Goal: Information Seeking & Learning: Compare options

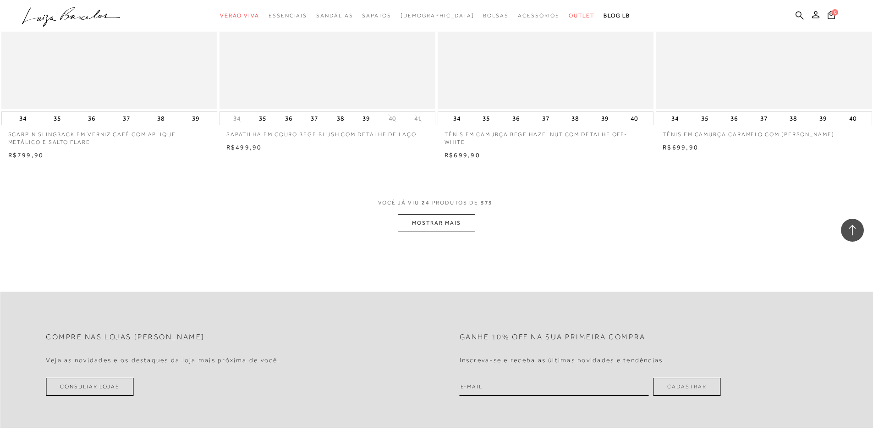
scroll to position [2199, 0]
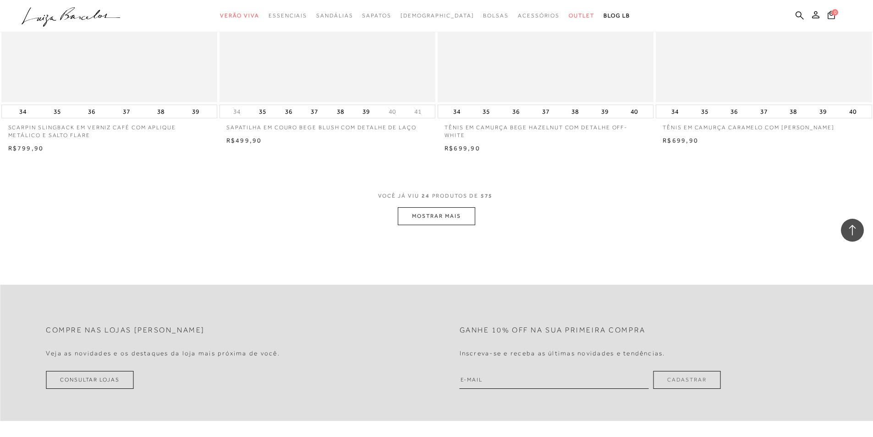
click at [440, 224] on button "MOSTRAR MAIS" at bounding box center [436, 216] width 77 height 18
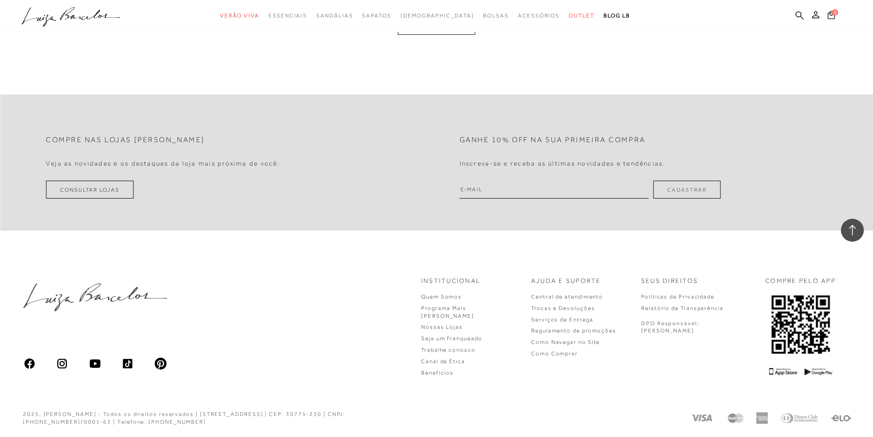
scroll to position [4330, 0]
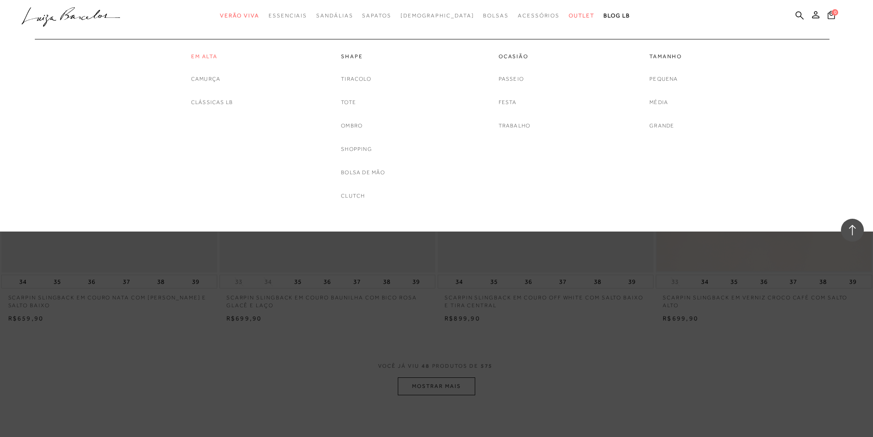
click at [210, 57] on link "Em Alta" at bounding box center [212, 57] width 42 height 8
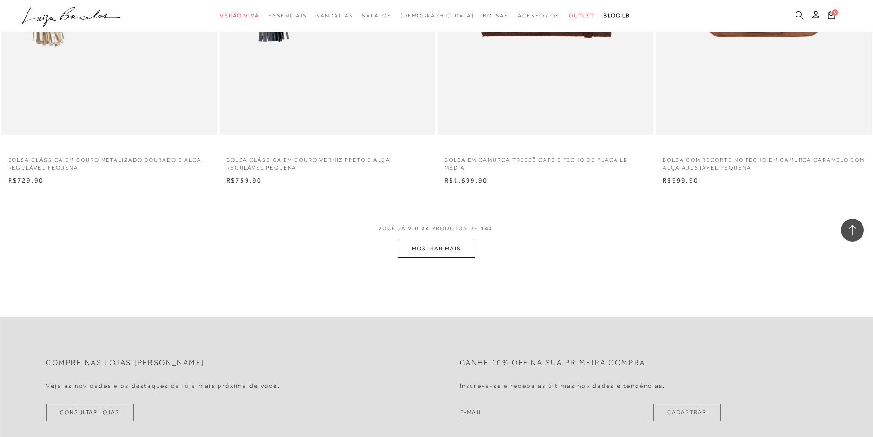
scroll to position [2199, 0]
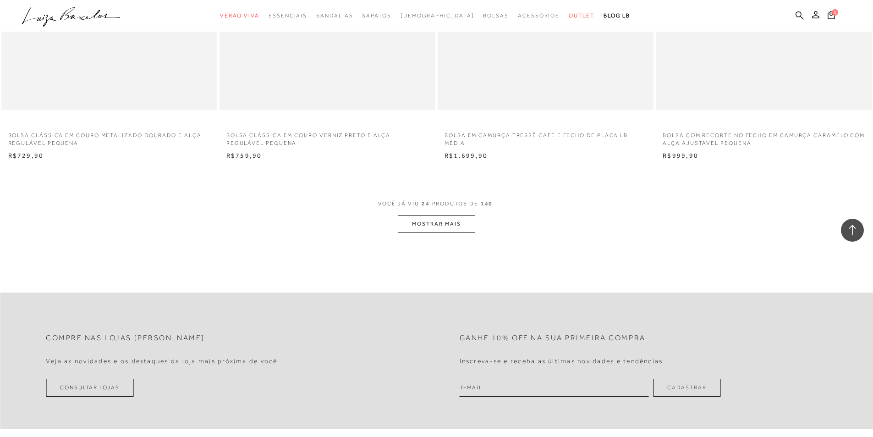
click at [449, 226] on button "MOSTRAR MAIS" at bounding box center [436, 224] width 77 height 18
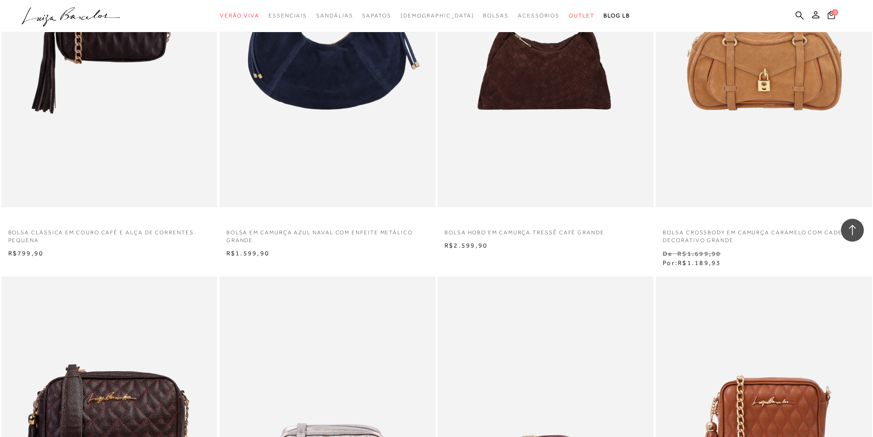
scroll to position [3161, 0]
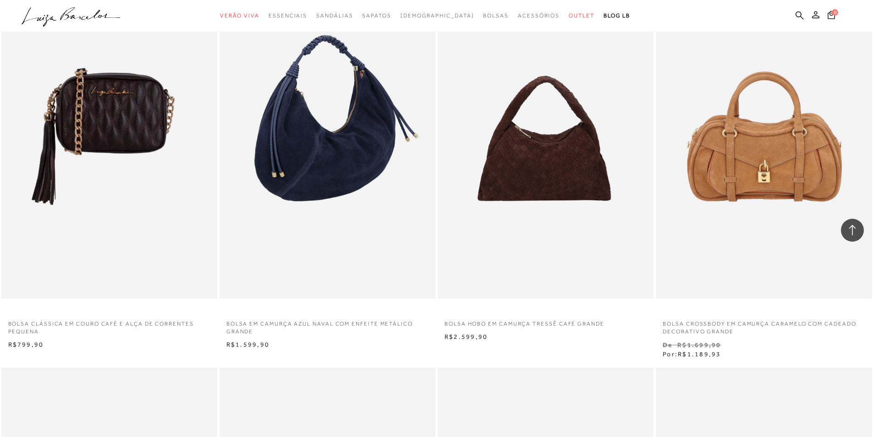
click at [318, 149] on img at bounding box center [327, 136] width 215 height 324
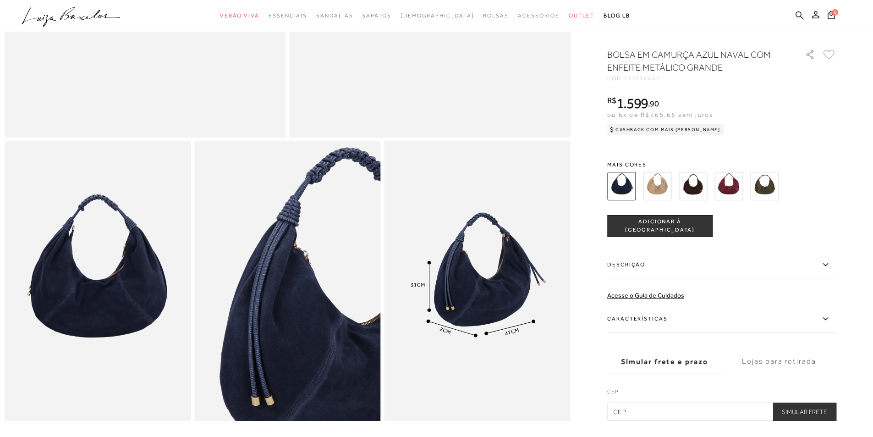
scroll to position [458, 0]
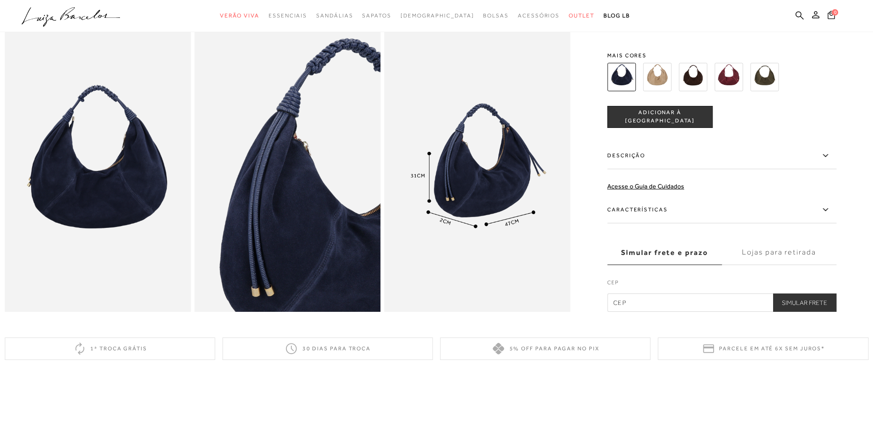
click at [732, 86] on img at bounding box center [728, 77] width 28 height 28
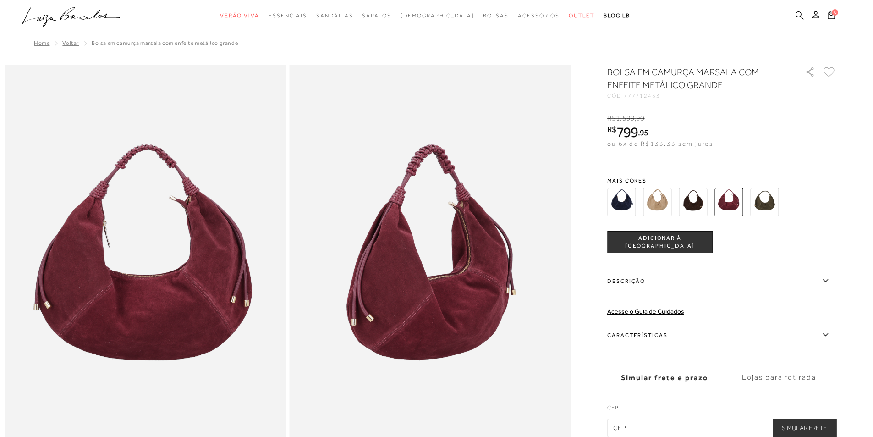
click at [688, 205] on img at bounding box center [693, 202] width 28 height 28
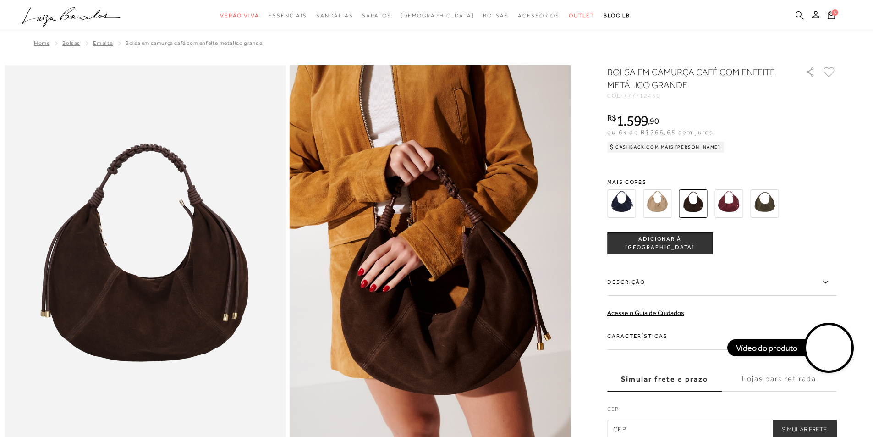
click at [730, 203] on img at bounding box center [728, 203] width 28 height 28
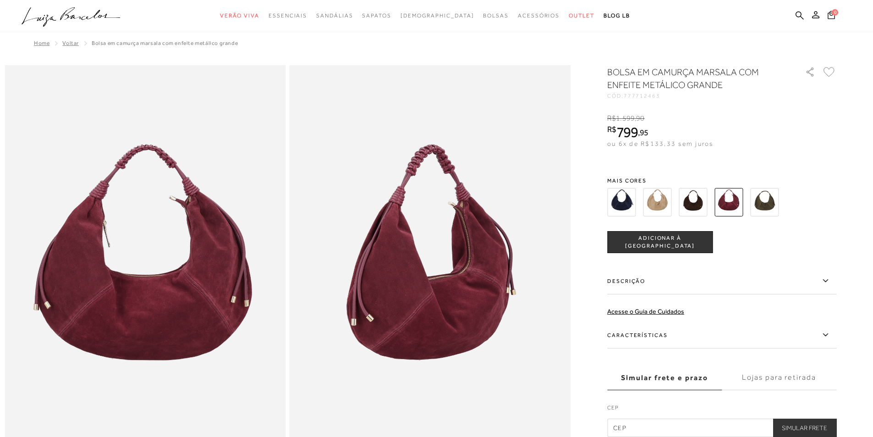
click at [697, 202] on img at bounding box center [693, 202] width 28 height 28
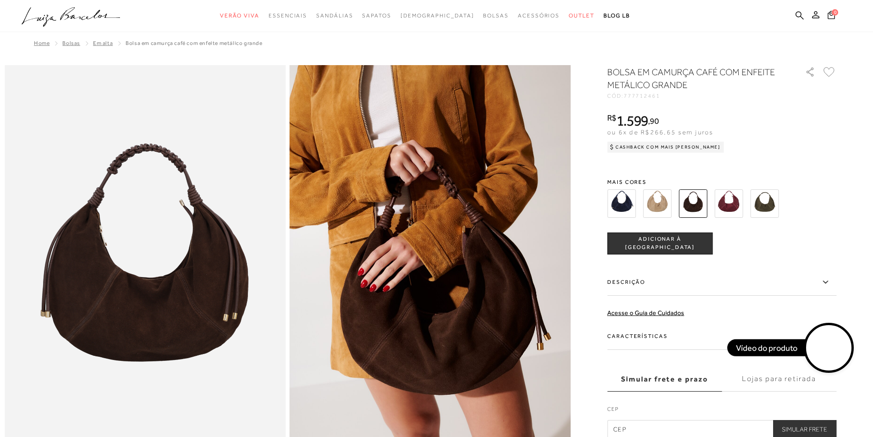
click at [621, 207] on img at bounding box center [621, 203] width 28 height 28
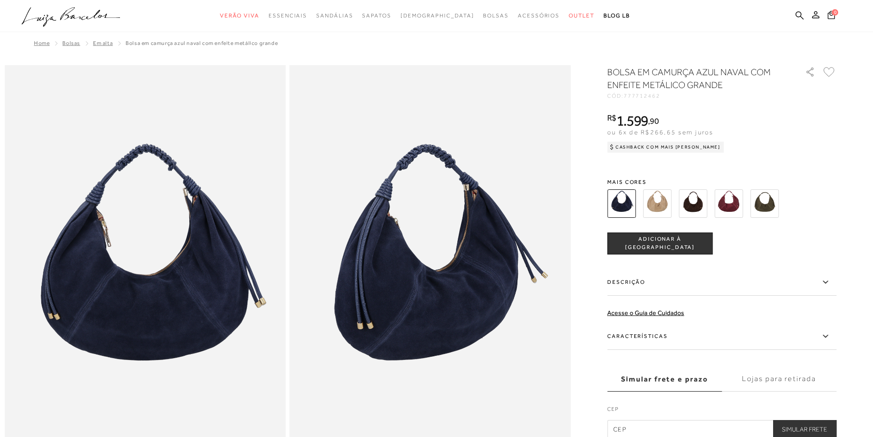
click at [661, 207] on img at bounding box center [657, 203] width 28 height 28
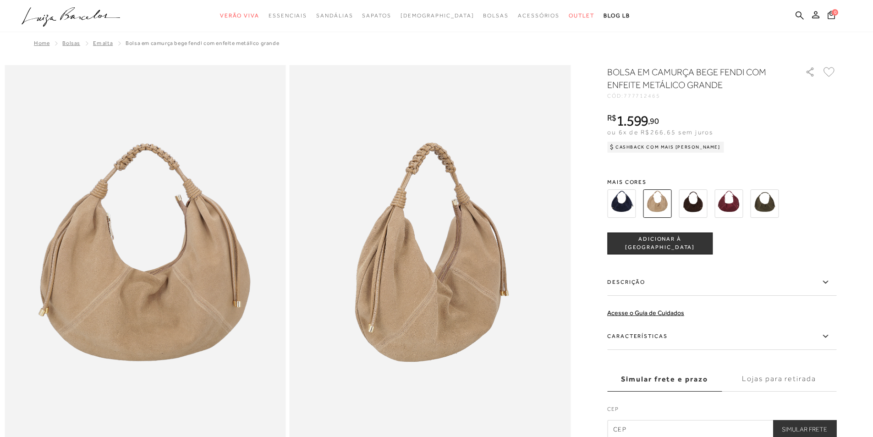
click at [695, 206] on img at bounding box center [693, 203] width 28 height 28
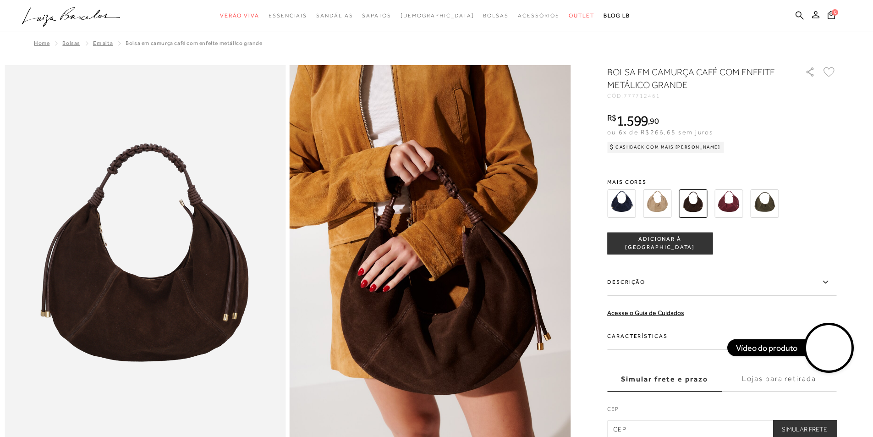
click at [724, 204] on img at bounding box center [728, 203] width 28 height 28
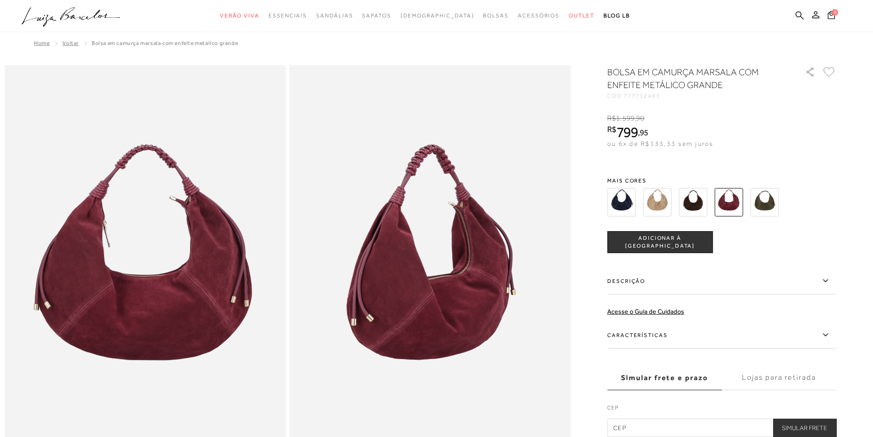
click at [766, 196] on img at bounding box center [764, 202] width 28 height 28
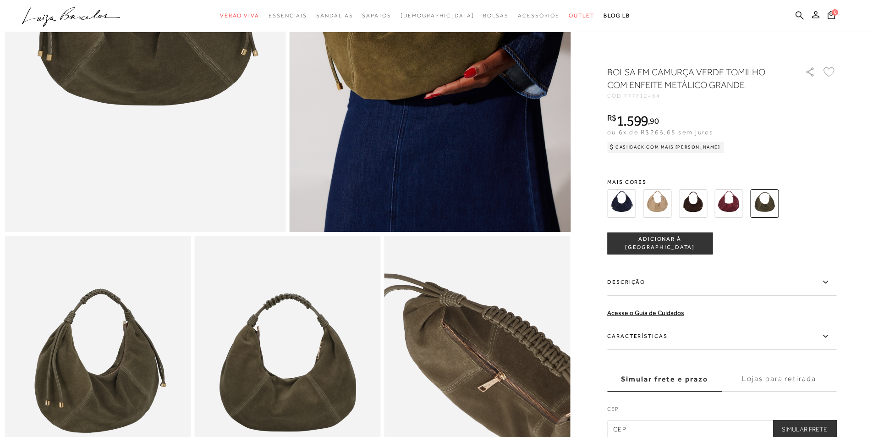
scroll to position [92, 0]
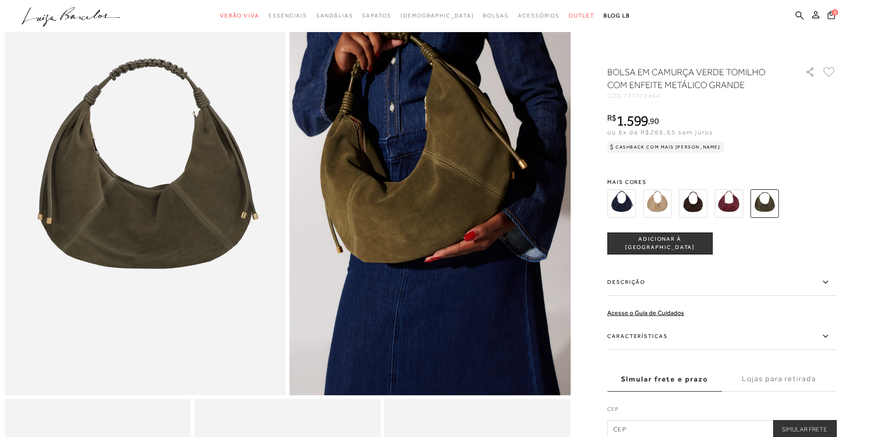
click at [699, 202] on img at bounding box center [693, 203] width 28 height 28
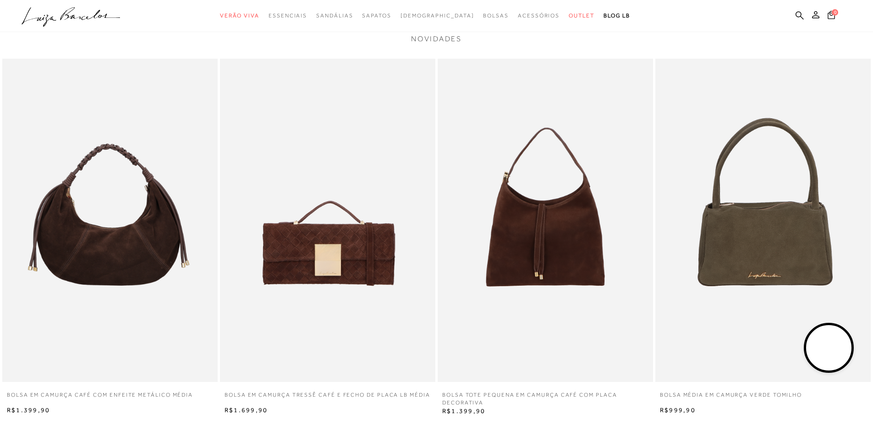
scroll to position [1283, 0]
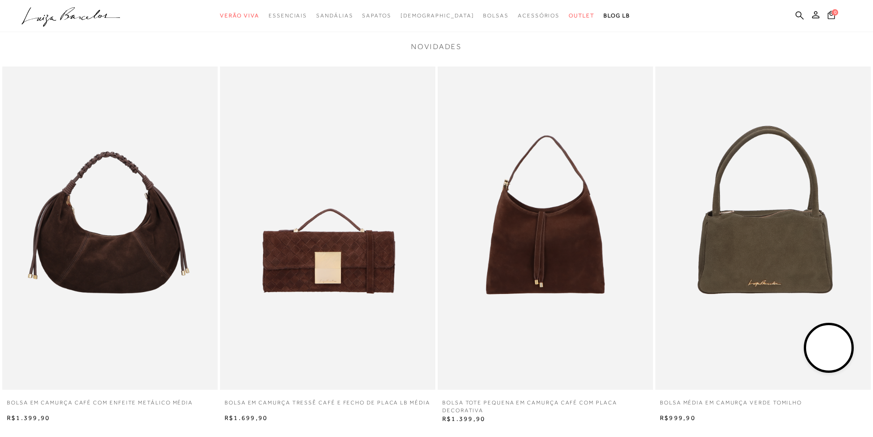
click at [87, 227] on img at bounding box center [109, 227] width 215 height 323
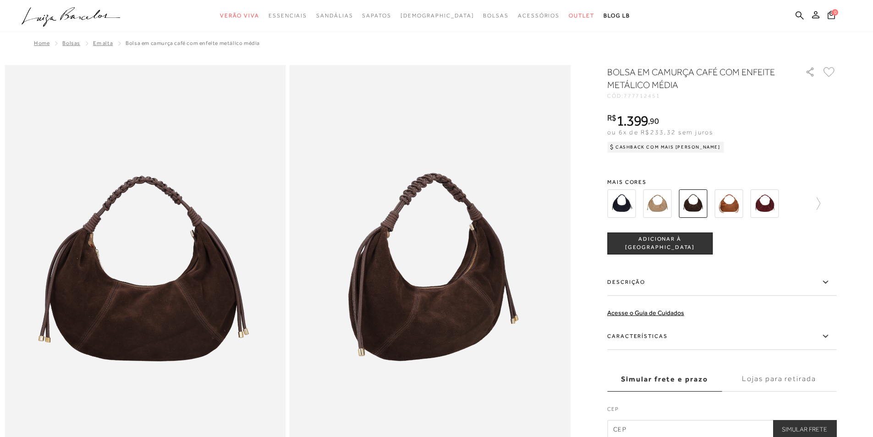
click at [747, 204] on div at bounding box center [702, 203] width 197 height 34
click at [690, 208] on img at bounding box center [693, 203] width 28 height 28
click at [628, 203] on img at bounding box center [621, 203] width 28 height 28
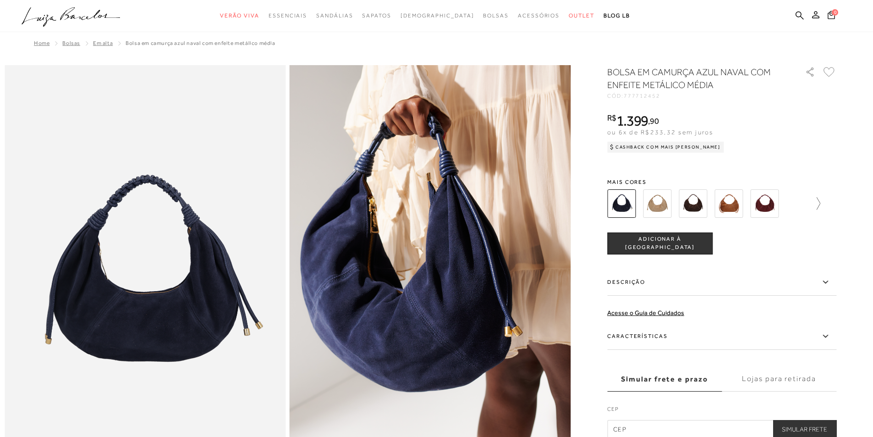
click at [820, 203] on icon at bounding box center [813, 203] width 13 height 13
click at [650, 200] on img at bounding box center [637, 203] width 28 height 28
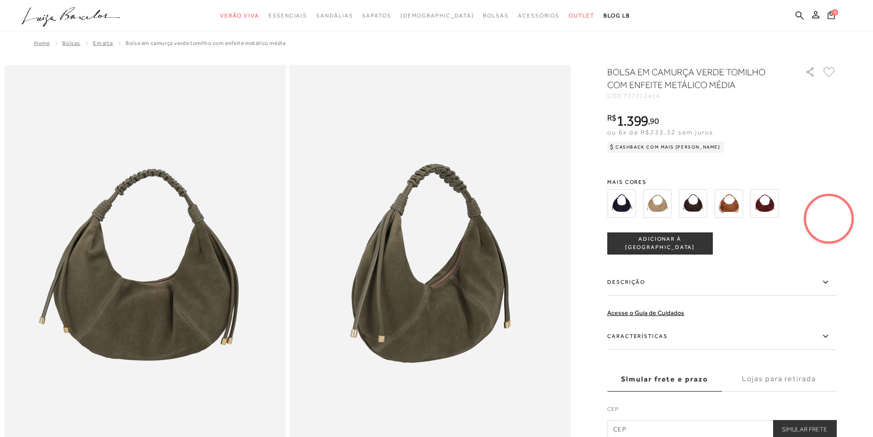
click at [829, 219] on video at bounding box center [828, 218] width 43 height 43
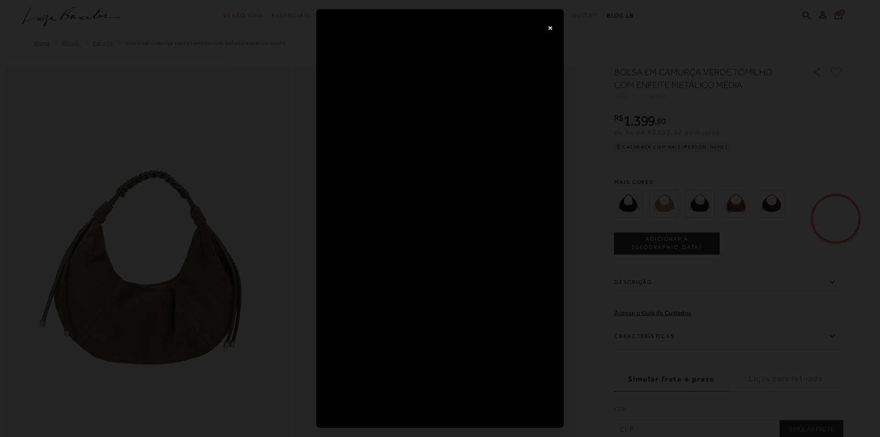
click at [549, 28] on button "×" at bounding box center [550, 27] width 18 height 18
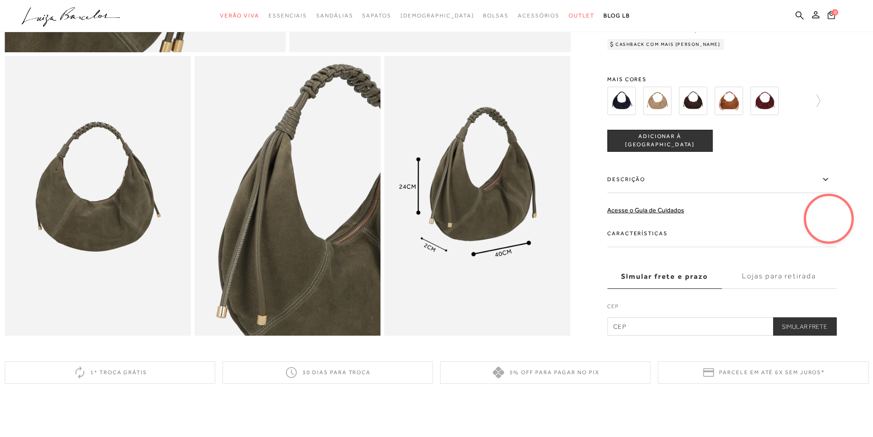
scroll to position [458, 0]
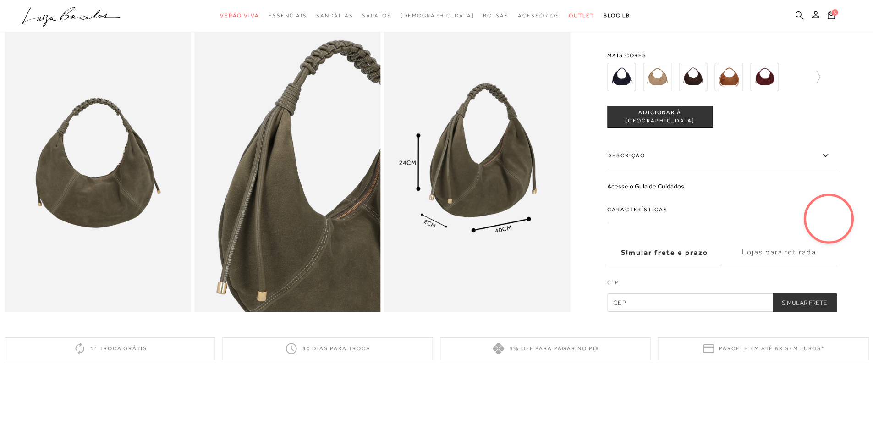
click at [697, 90] on img at bounding box center [693, 77] width 28 height 28
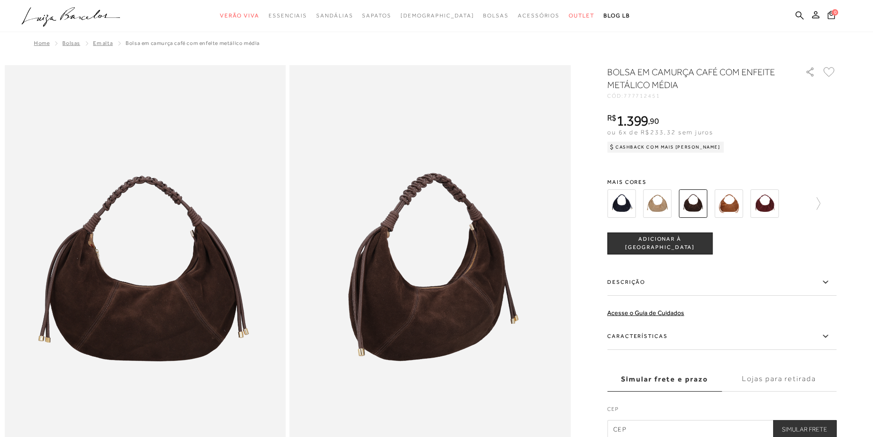
click at [766, 198] on img at bounding box center [764, 203] width 28 height 28
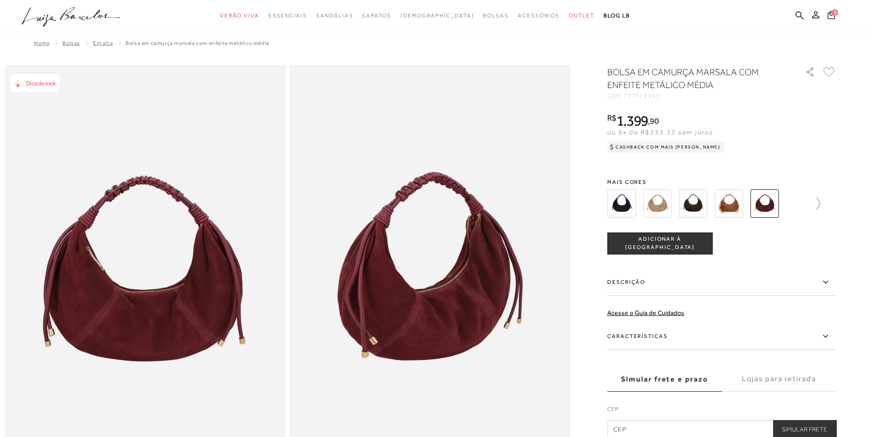
click at [820, 201] on icon at bounding box center [813, 203] width 13 height 13
click at [640, 204] on img at bounding box center [637, 203] width 28 height 28
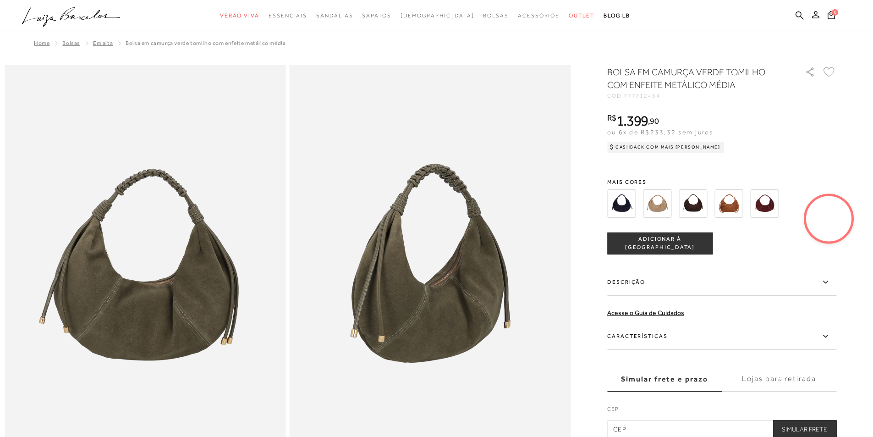
click at [705, 208] on img at bounding box center [693, 203] width 28 height 28
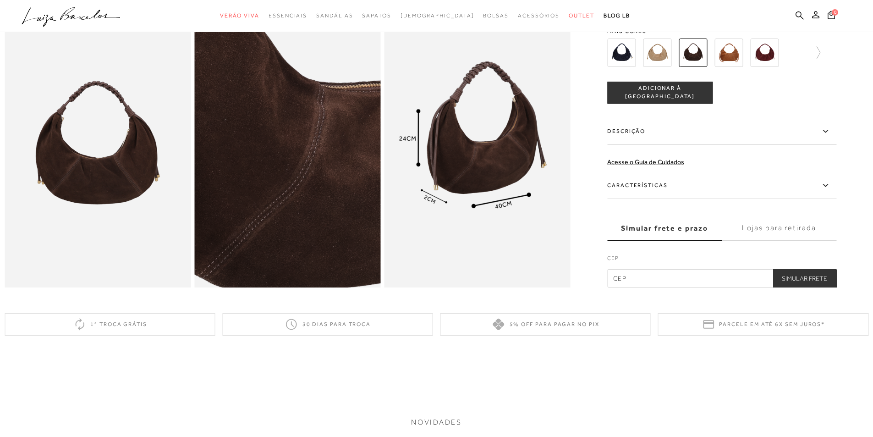
scroll to position [367, 0]
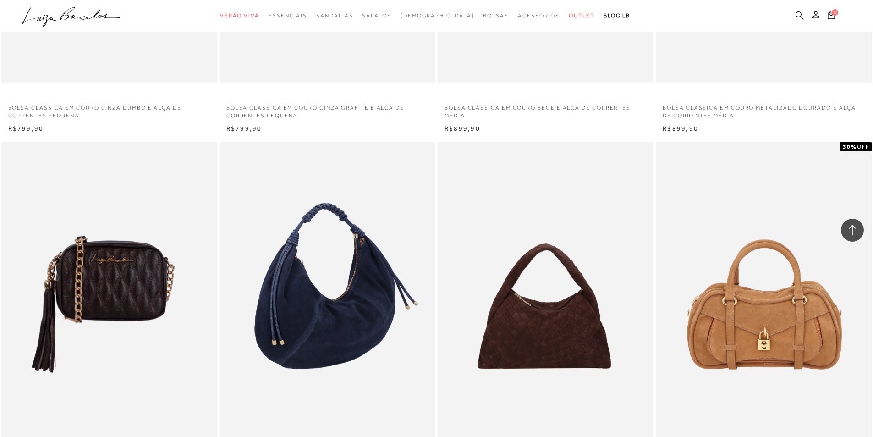
scroll to position [3070, 0]
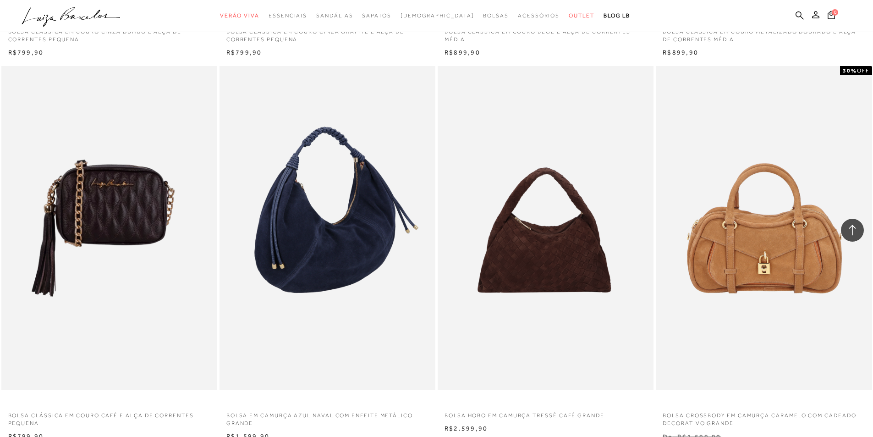
click at [353, 241] on img at bounding box center [327, 228] width 215 height 324
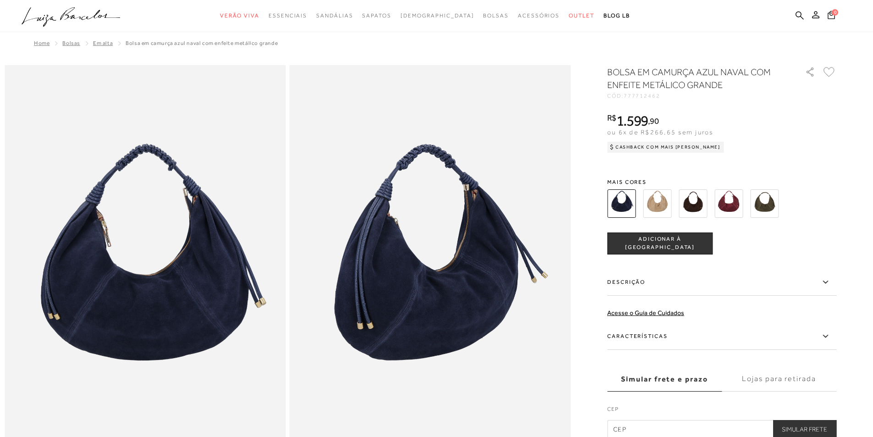
click at [691, 204] on img at bounding box center [693, 203] width 28 height 28
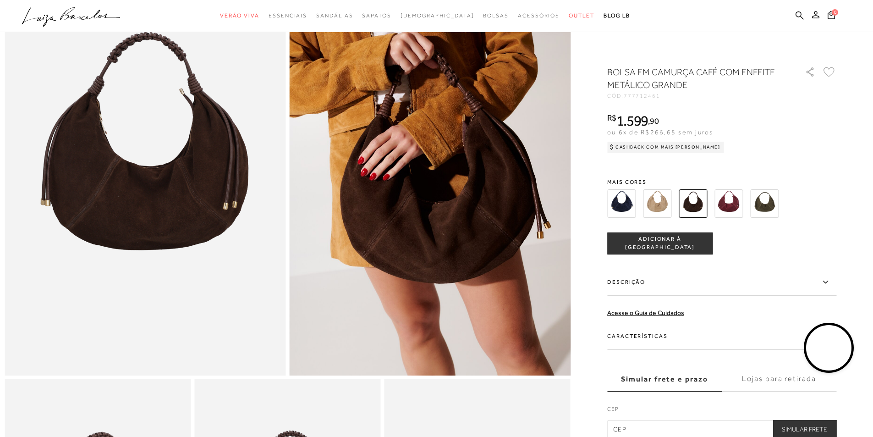
scroll to position [92, 0]
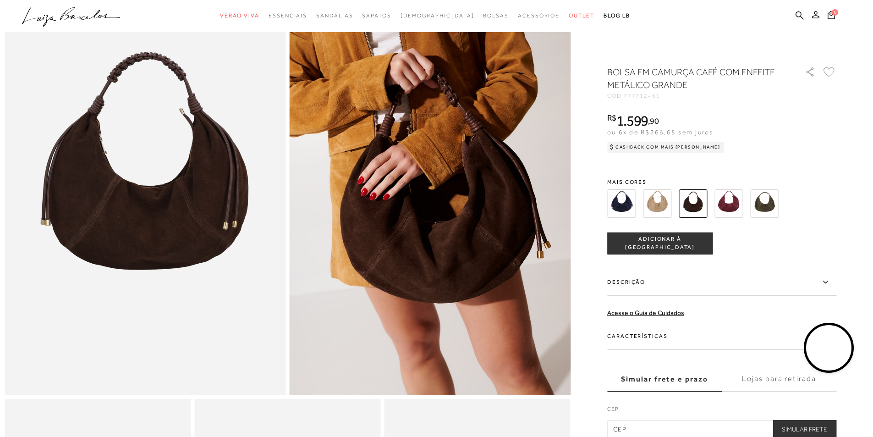
click at [827, 280] on icon at bounding box center [825, 281] width 11 height 11
click at [0, 0] on input "Descrição" at bounding box center [0, 0] width 0 height 0
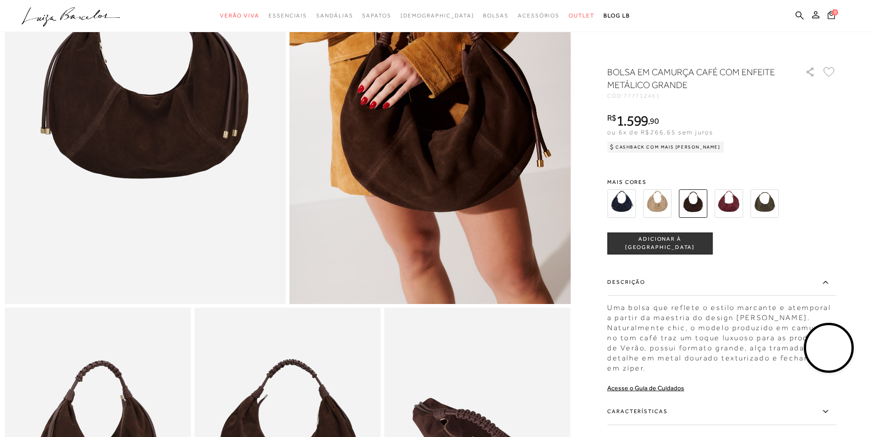
scroll to position [183, 0]
click at [831, 412] on icon at bounding box center [825, 410] width 11 height 11
click at [0, 0] on input "Características" at bounding box center [0, 0] width 0 height 0
click at [827, 411] on icon at bounding box center [824, 411] width 5 height 3
click at [0, 0] on input "Características" at bounding box center [0, 0] width 0 height 0
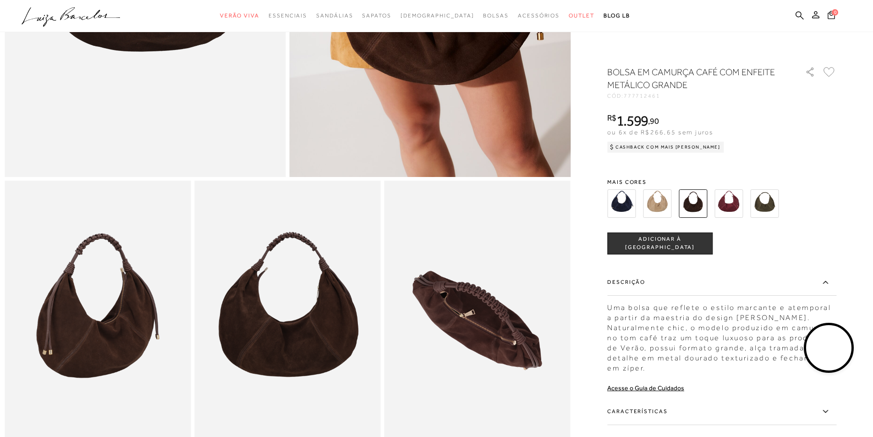
scroll to position [321, 0]
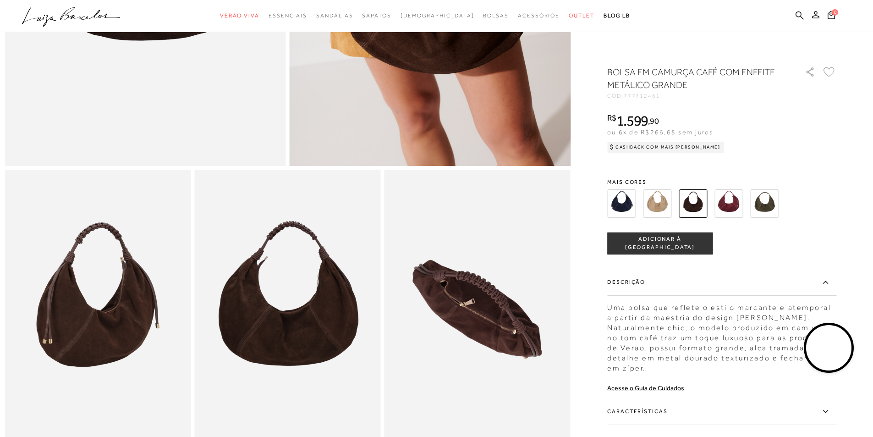
click at [827, 409] on icon at bounding box center [825, 410] width 11 height 11
click at [0, 0] on input "Características" at bounding box center [0, 0] width 0 height 0
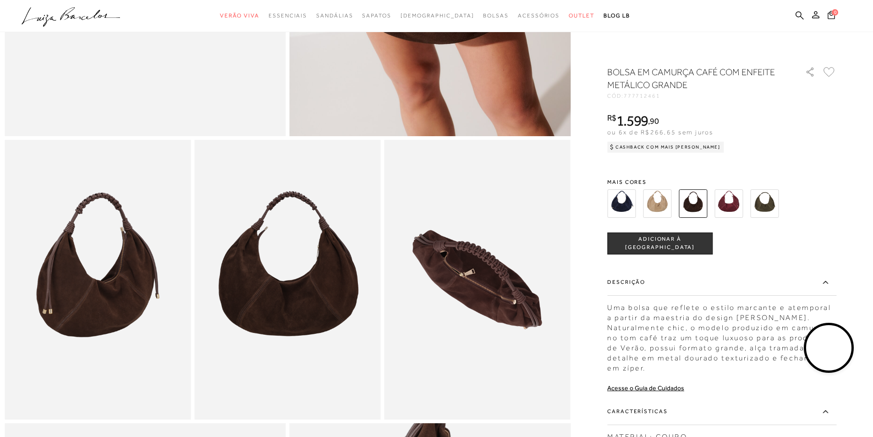
scroll to position [92, 0]
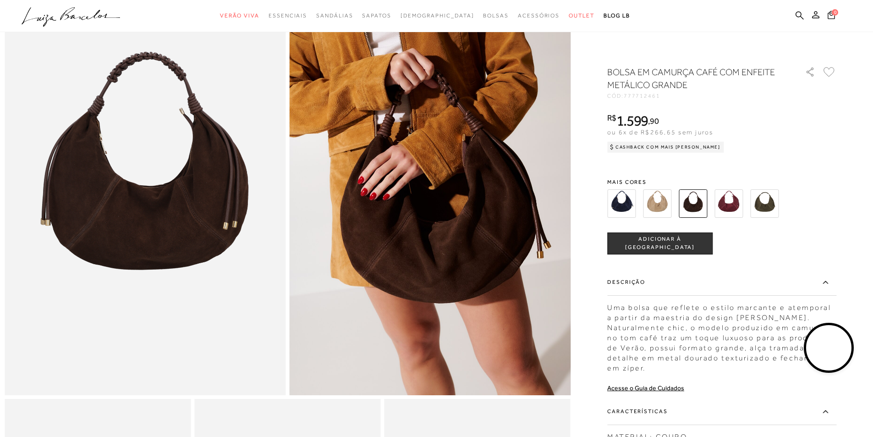
click at [631, 207] on img at bounding box center [621, 203] width 28 height 28
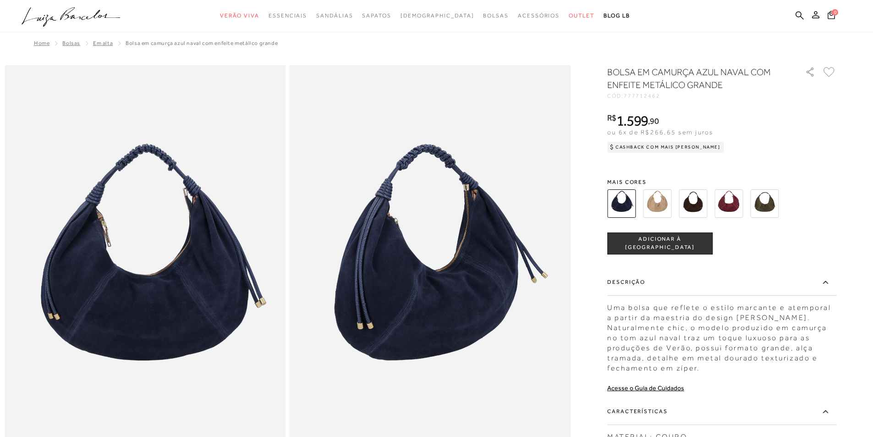
click at [704, 205] on img at bounding box center [693, 203] width 28 height 28
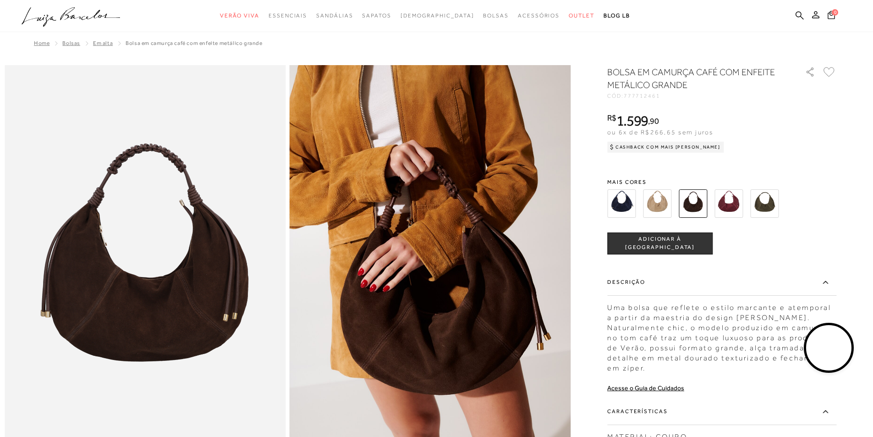
click at [679, 148] on div "Cashback com Mais [PERSON_NAME]" at bounding box center [665, 147] width 117 height 11
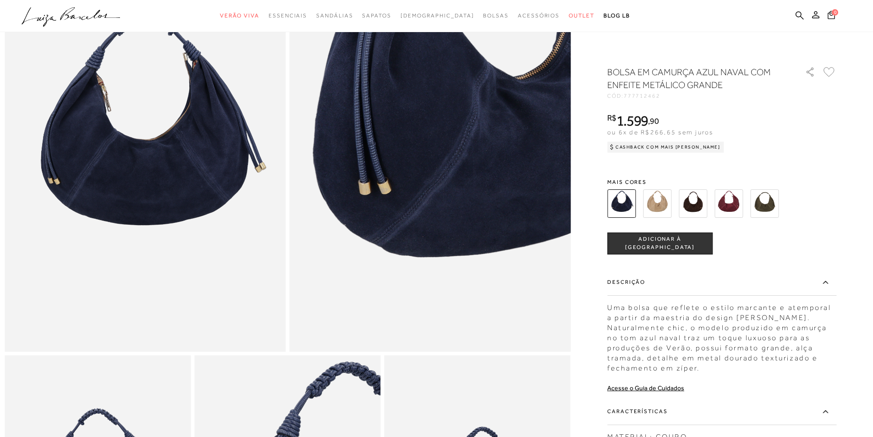
scroll to position [137, 0]
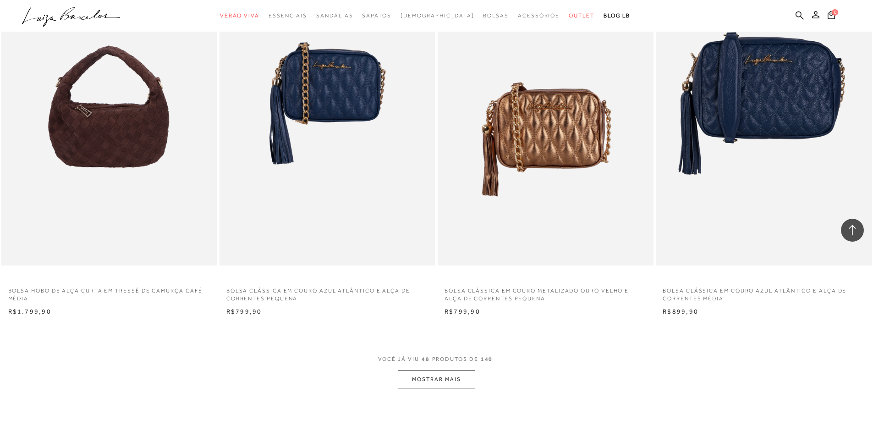
scroll to position [4536, 0]
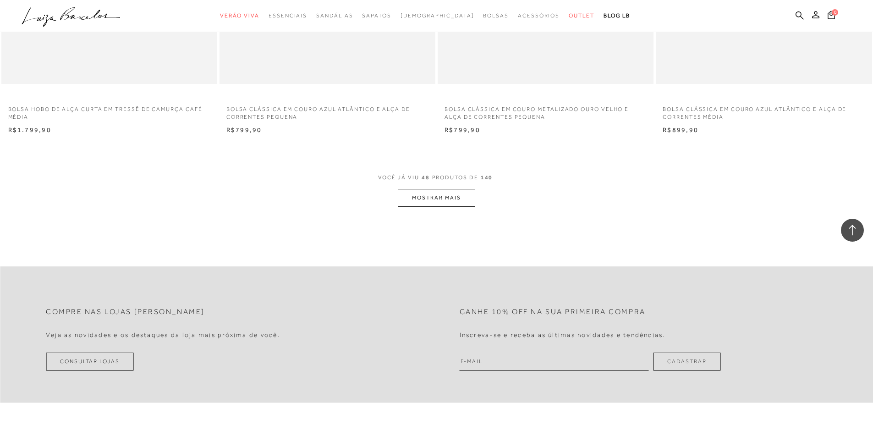
click at [455, 192] on button "MOSTRAR MAIS" at bounding box center [436, 198] width 77 height 18
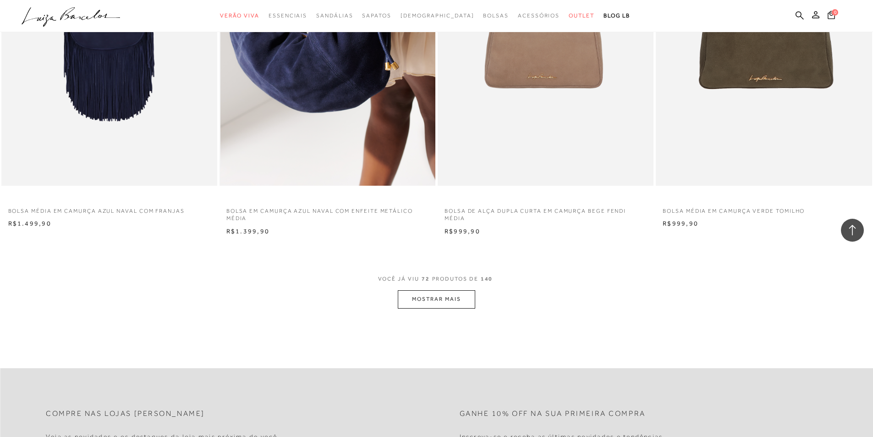
scroll to position [6735, 0]
click at [331, 90] on img at bounding box center [327, 24] width 215 height 324
